Goal: Task Accomplishment & Management: Manage account settings

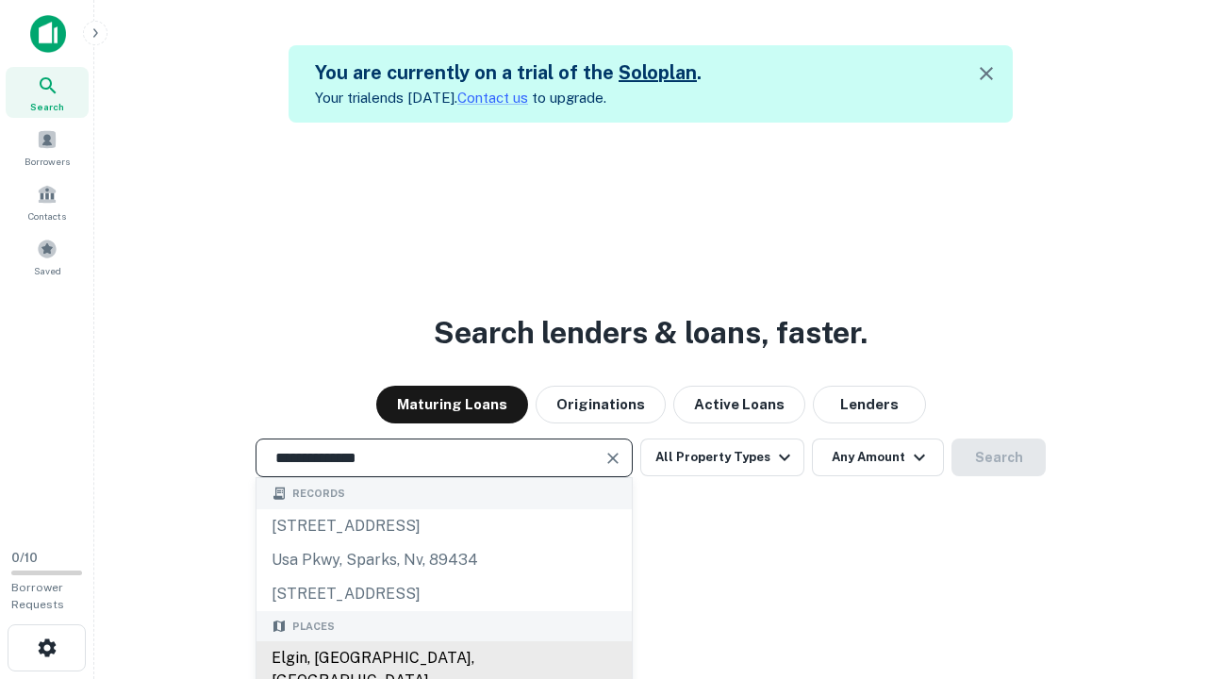
click at [443, 658] on div "Elgin, IL, USA" at bounding box center [444, 669] width 375 height 57
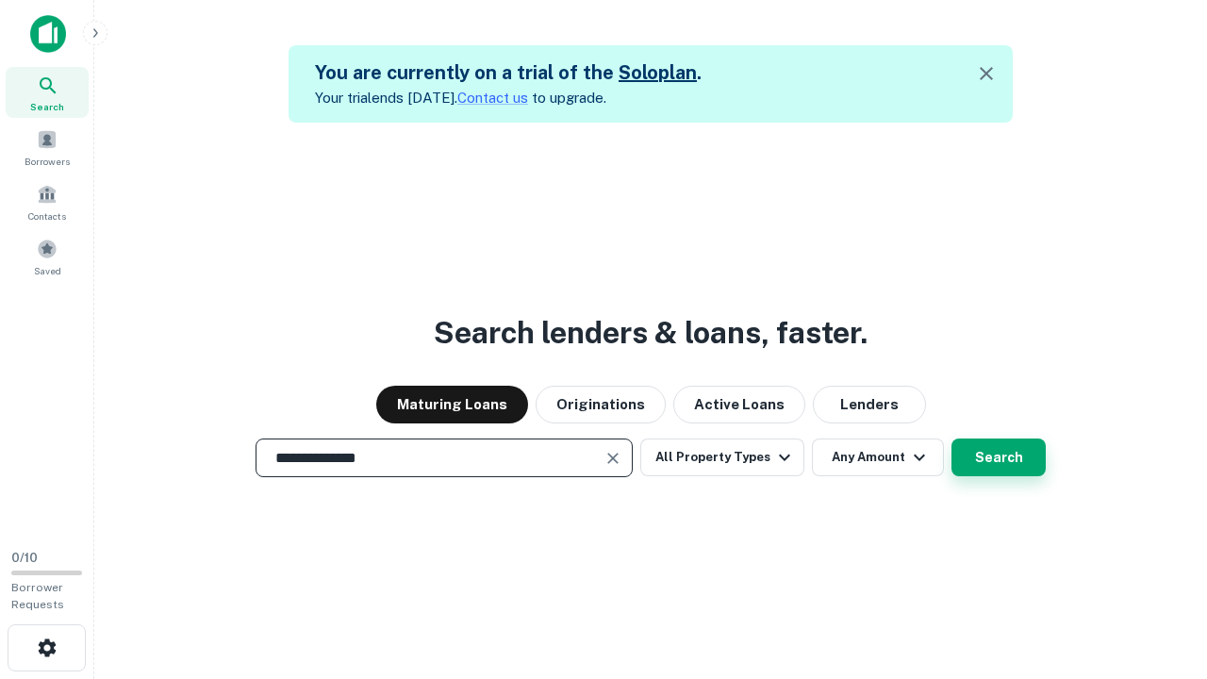
type input "**********"
click at [952, 439] on button "Search" at bounding box center [999, 458] width 94 height 38
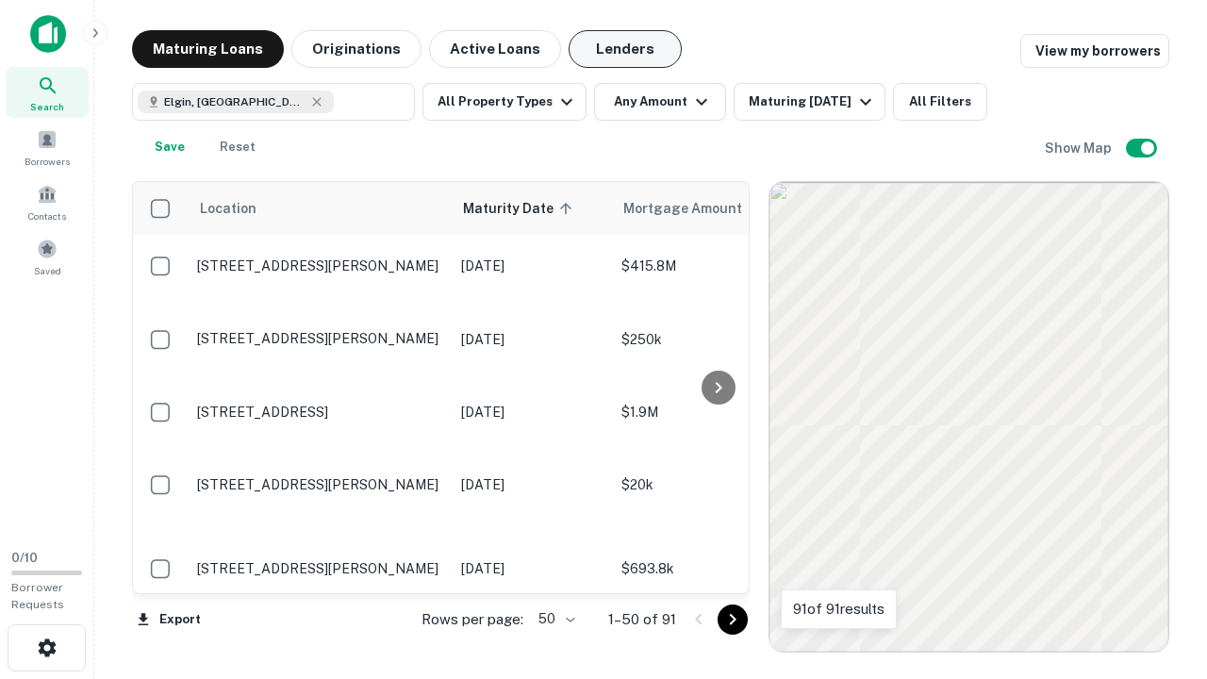
click at [625, 49] on button "Lenders" at bounding box center [625, 49] width 113 height 38
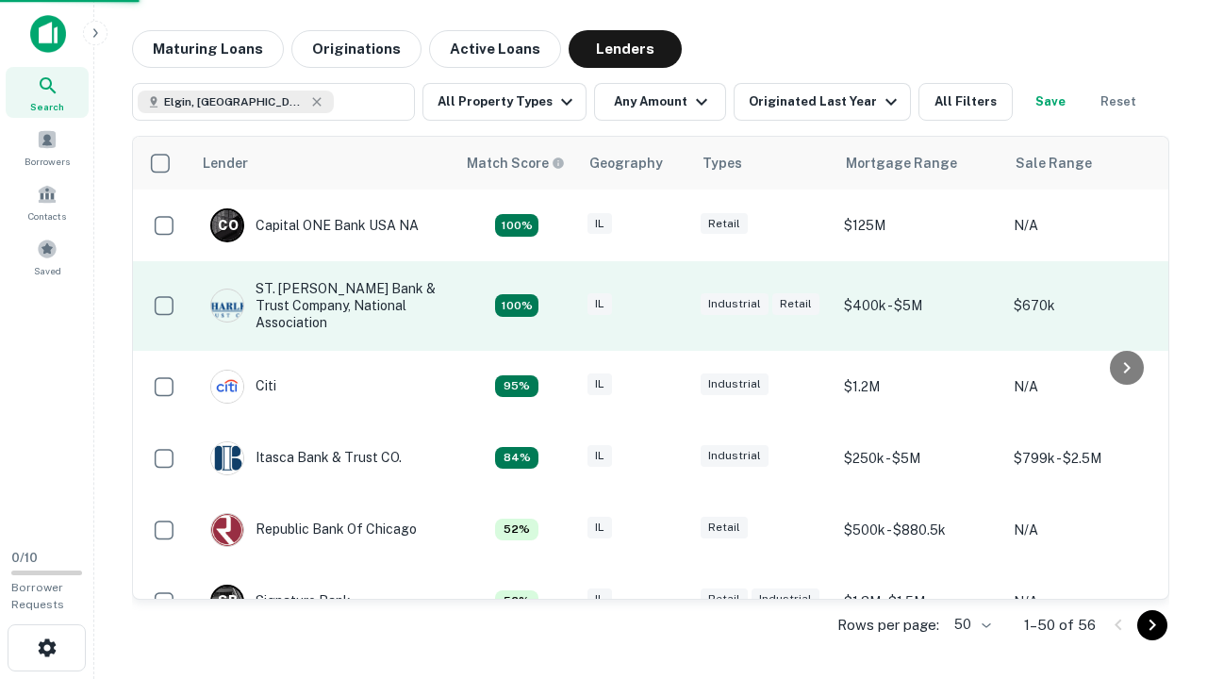
click at [670, 306] on div "IL" at bounding box center [635, 305] width 94 height 25
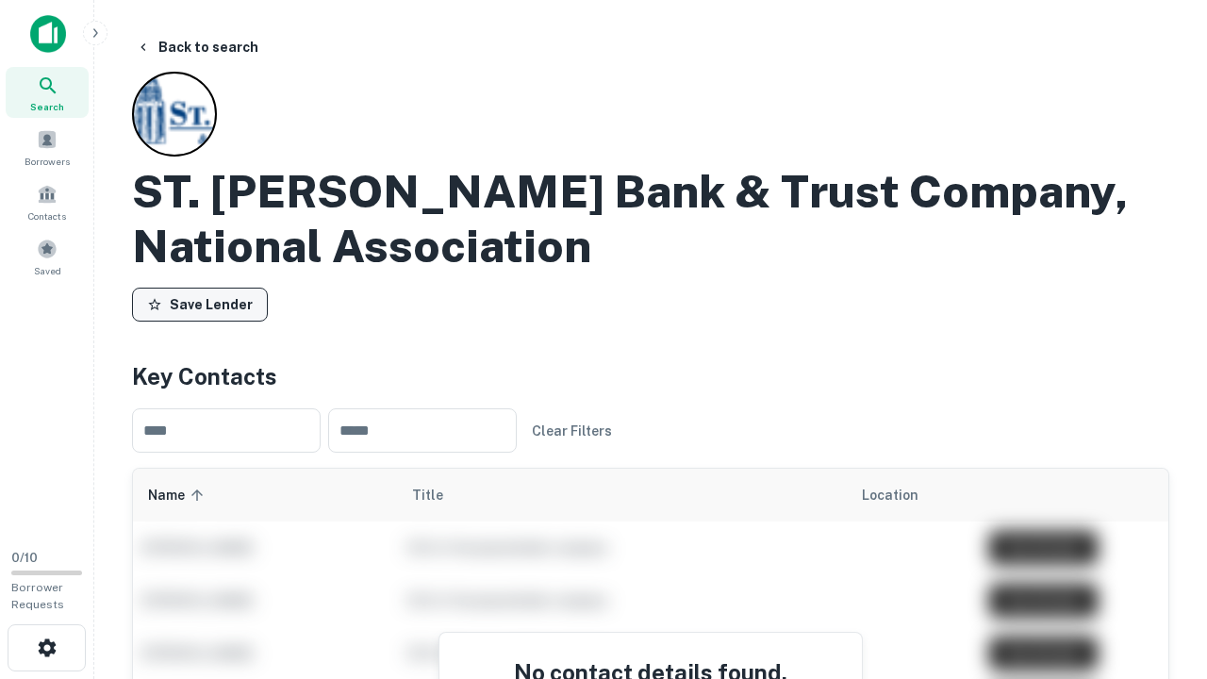
click at [200, 305] on button "Save Lender" at bounding box center [200, 305] width 136 height 34
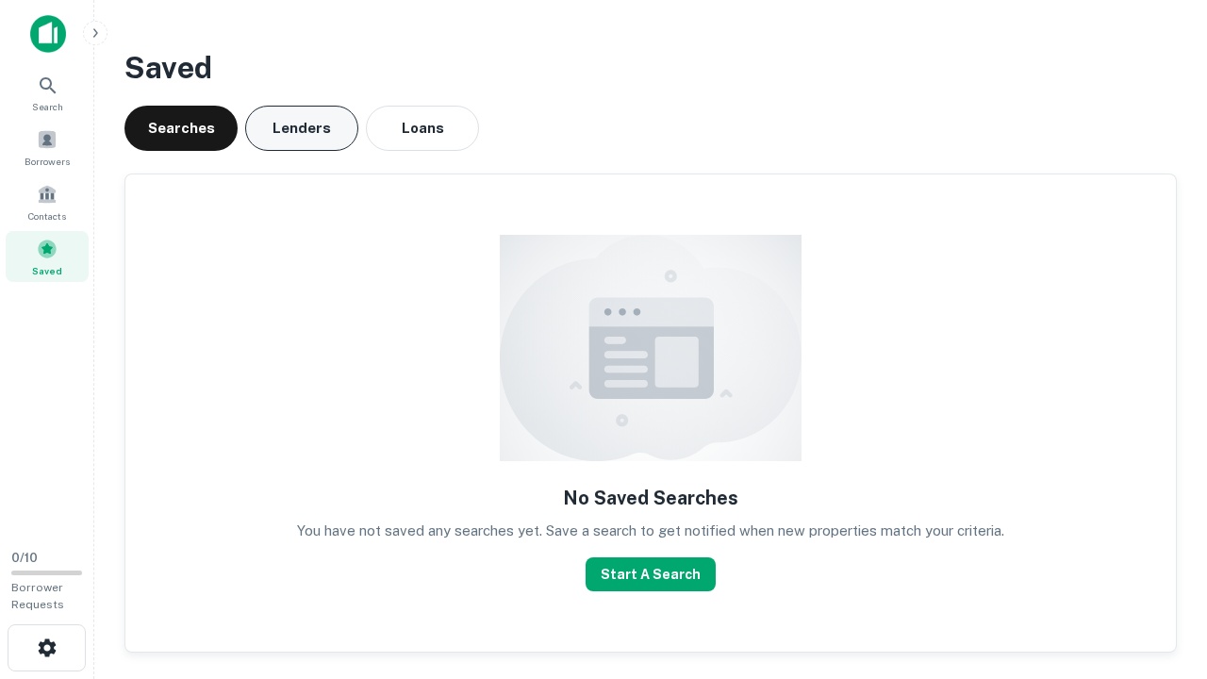
click at [302, 128] on button "Lenders" at bounding box center [301, 128] width 113 height 45
